Goal: Check status: Check status

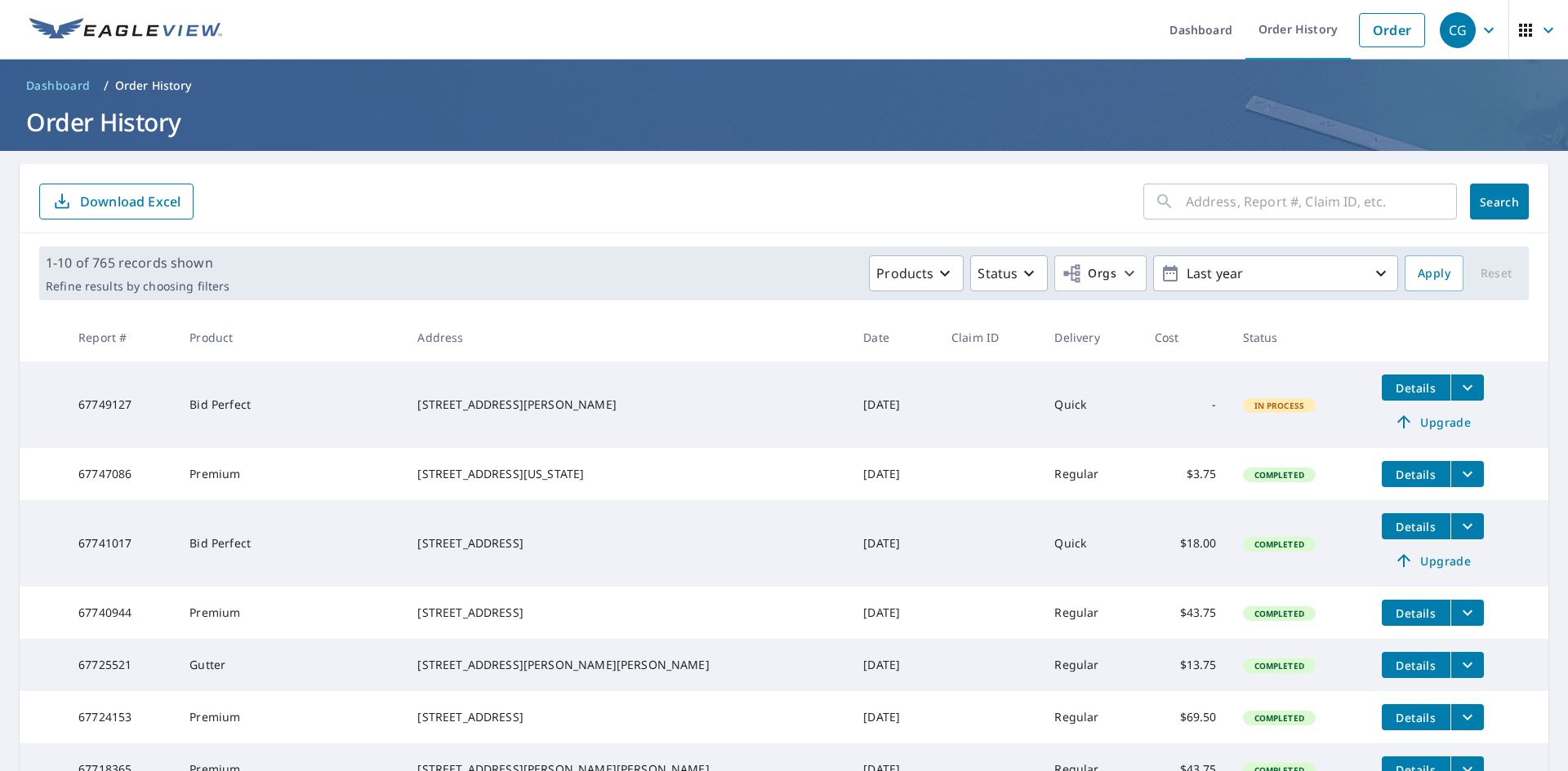
scroll to position [245, 0]
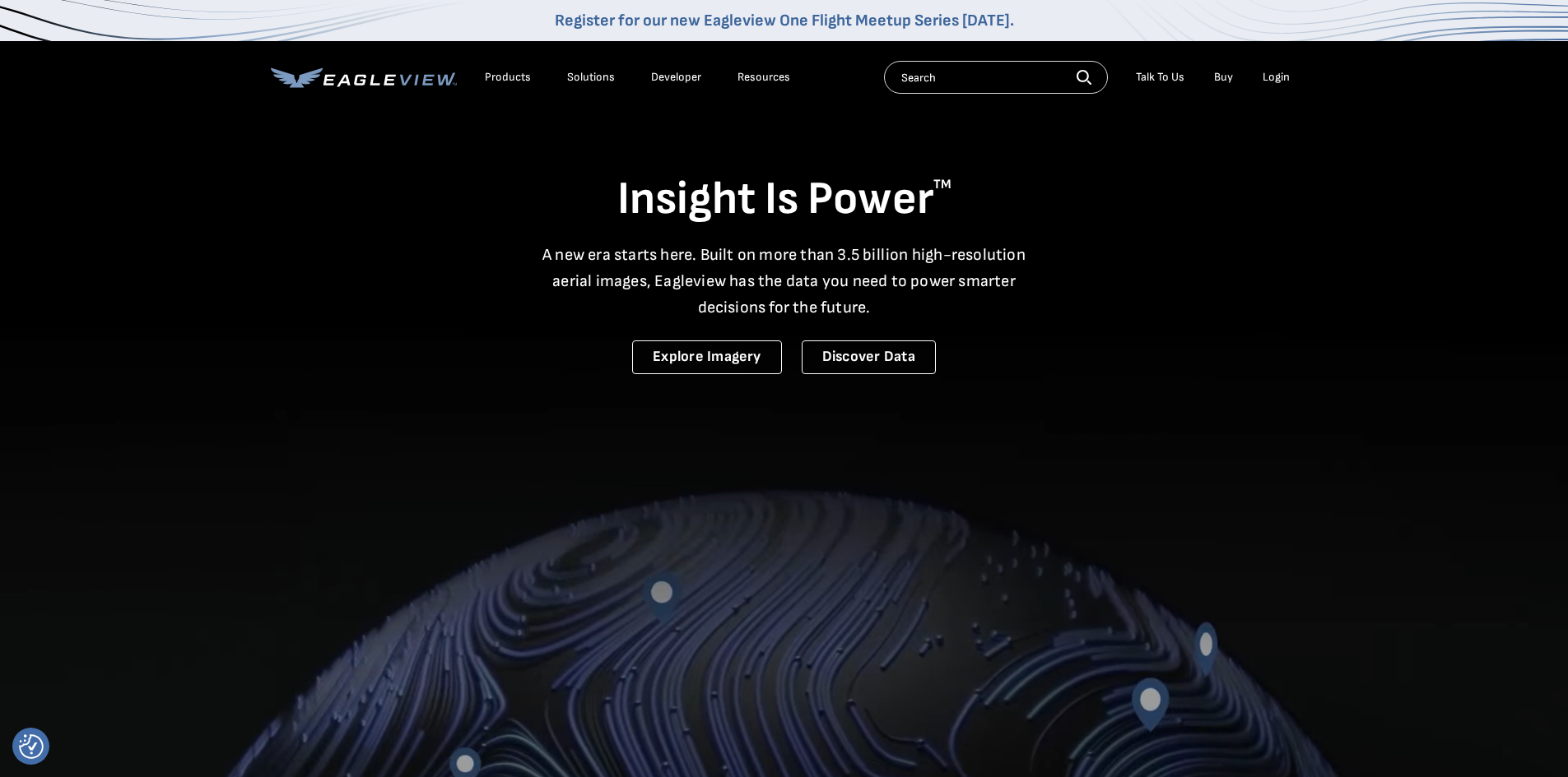
click at [1269, 73] on div "Login" at bounding box center [1276, 78] width 27 height 15
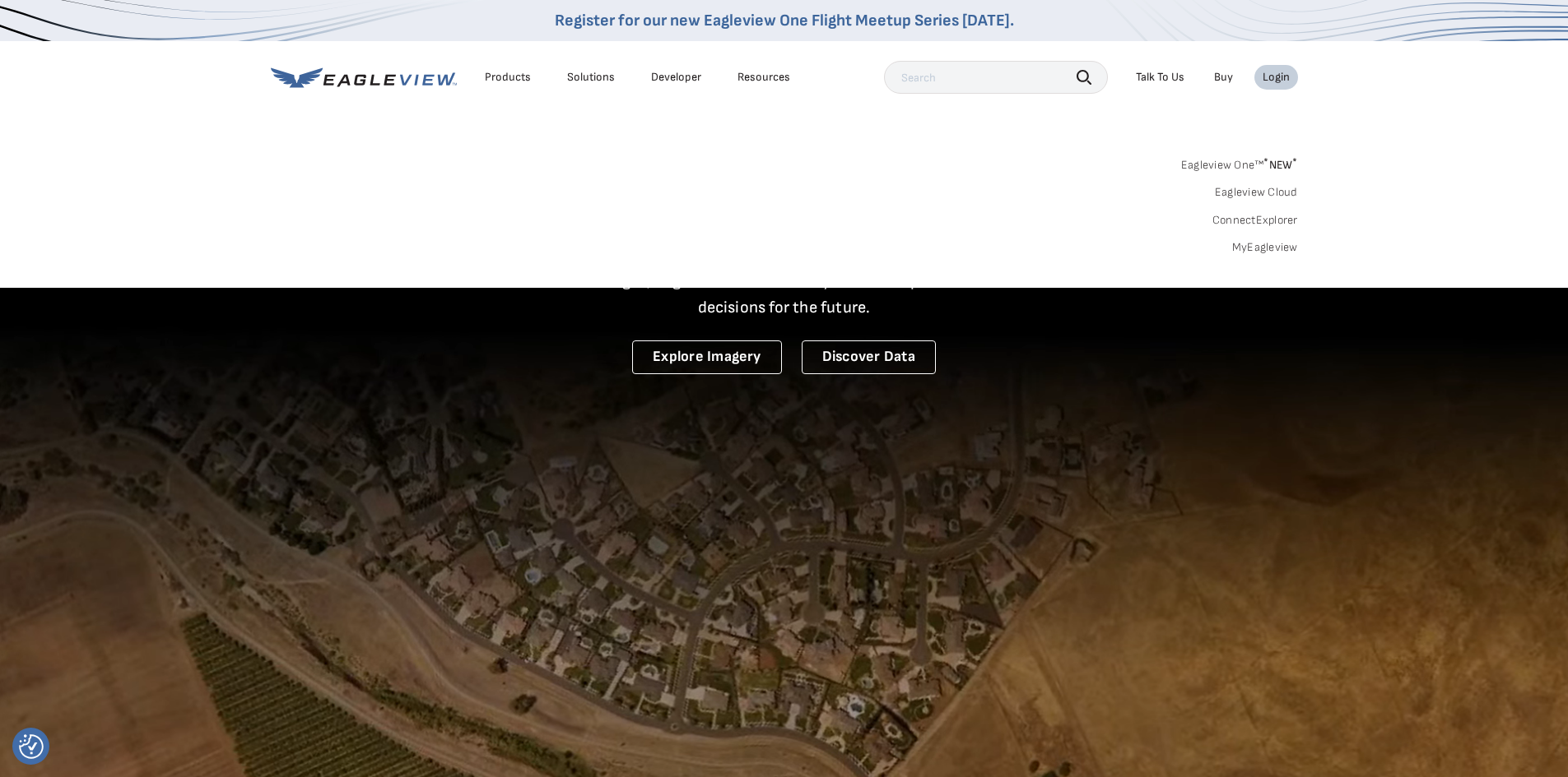
click at [1250, 243] on link "MyEagleview" at bounding box center [1265, 248] width 66 height 15
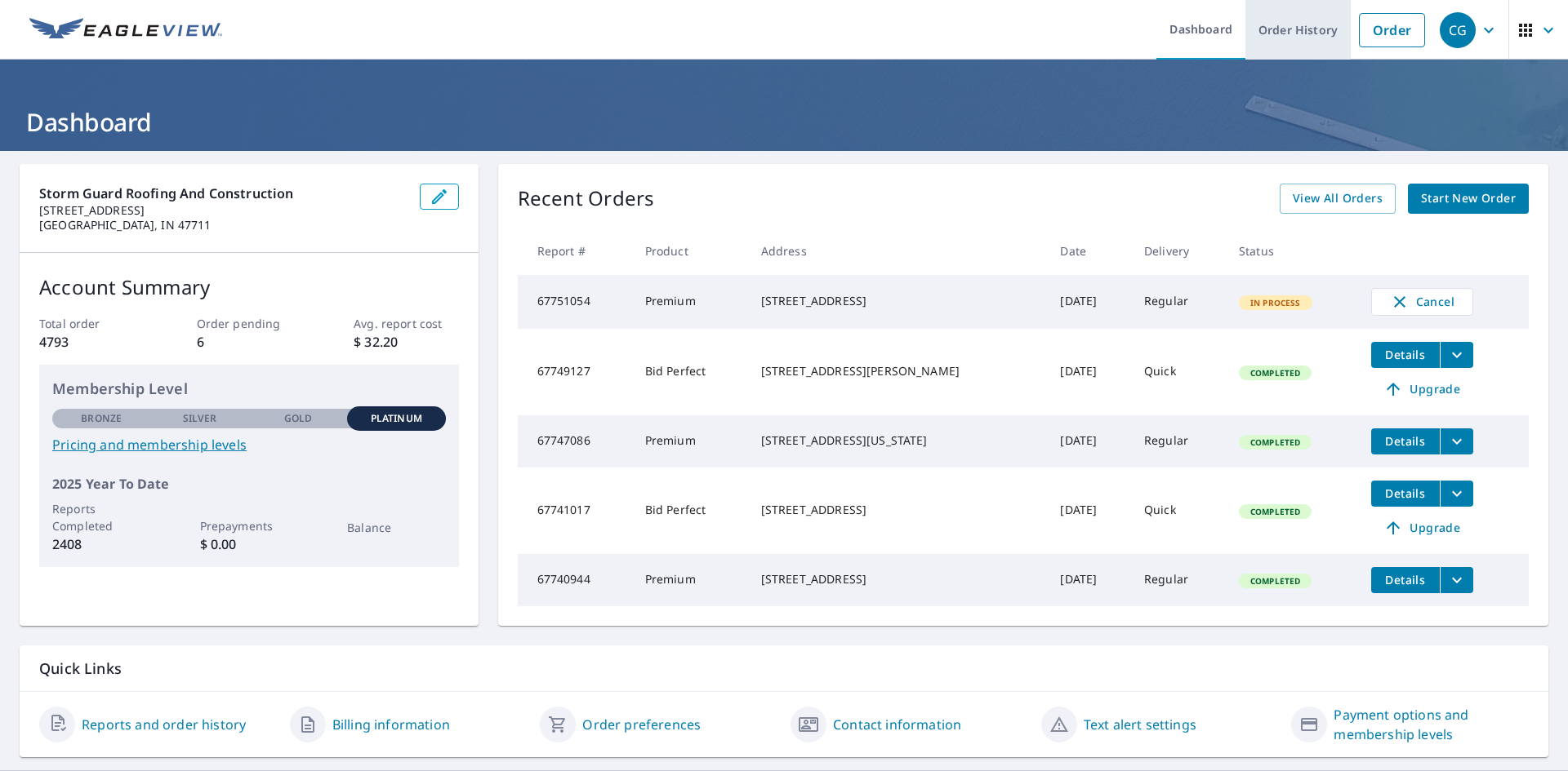
click at [1253, 35] on link "Order History" at bounding box center [1298, 30] width 105 height 60
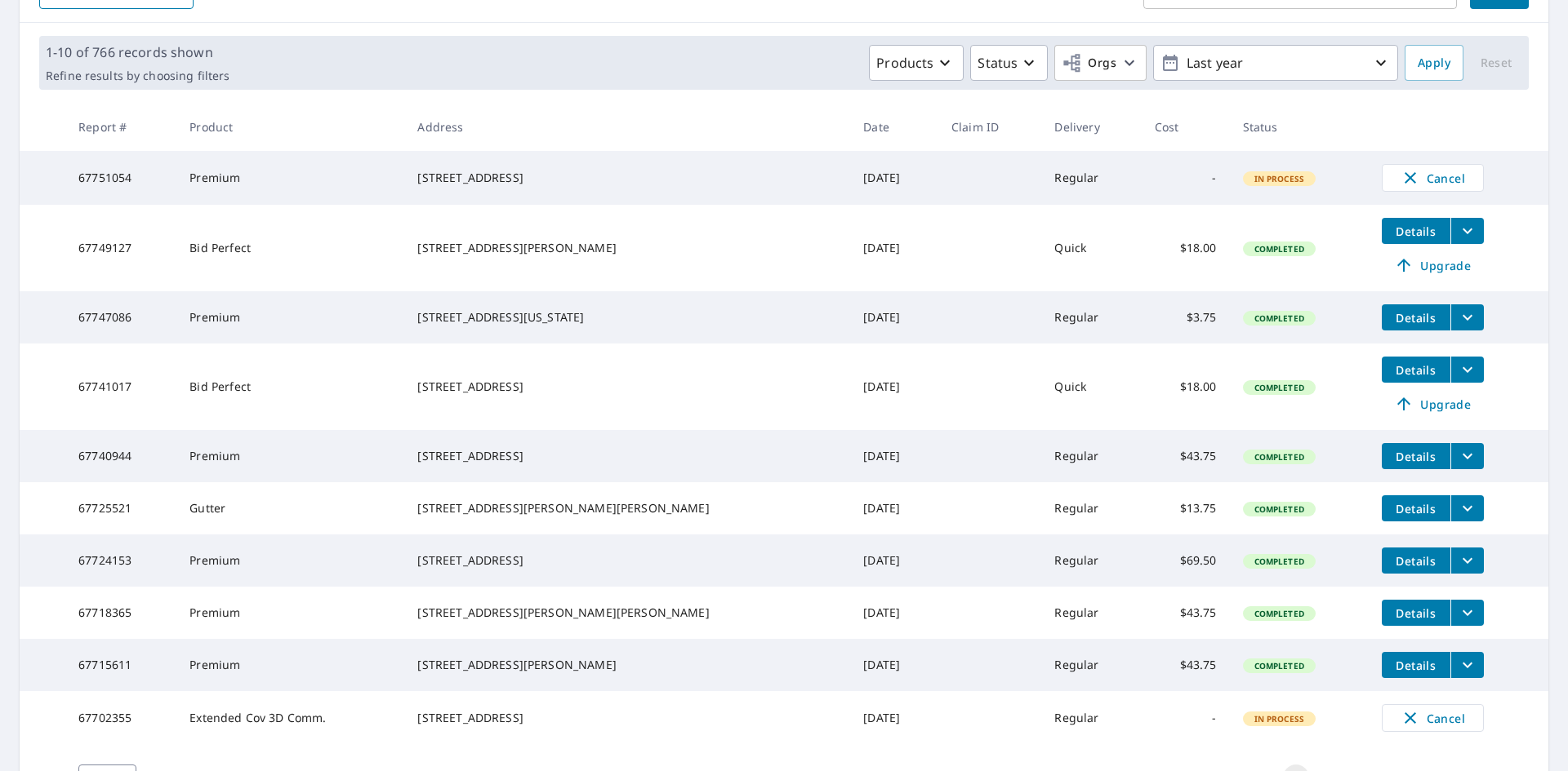
scroll to position [245, 0]
